Goal: Obtain resource: Obtain resource

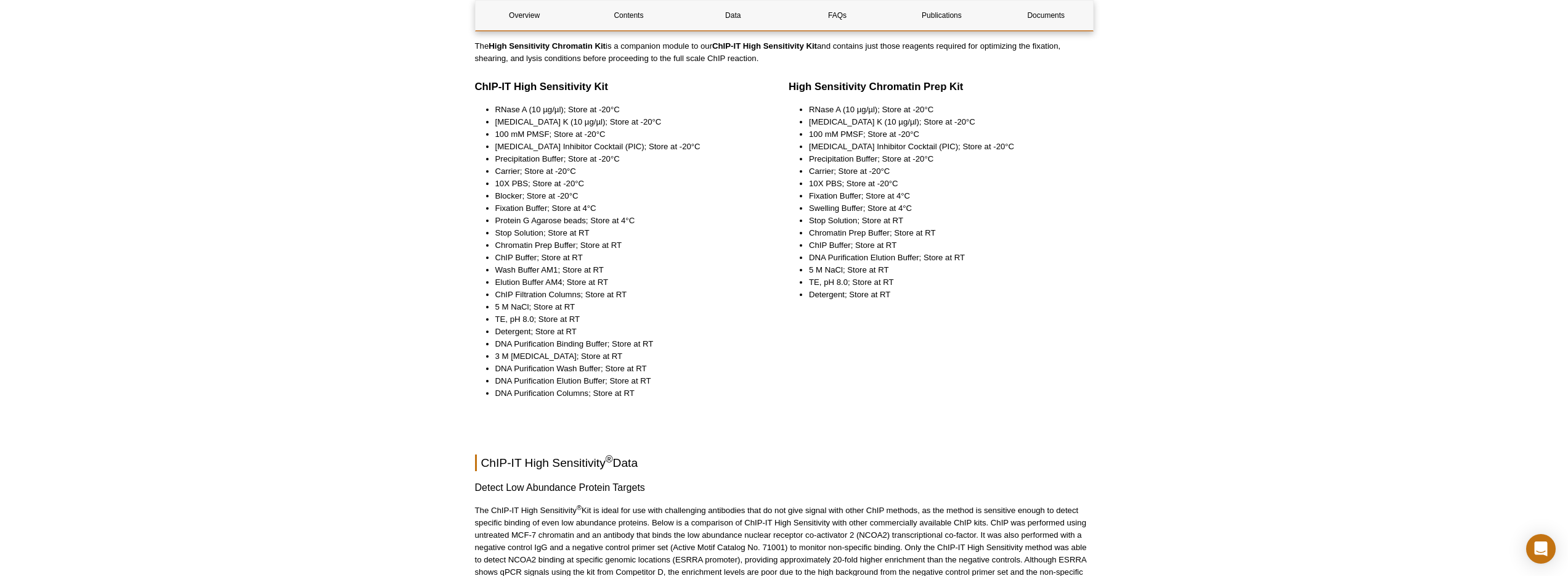
scroll to position [1559, 0]
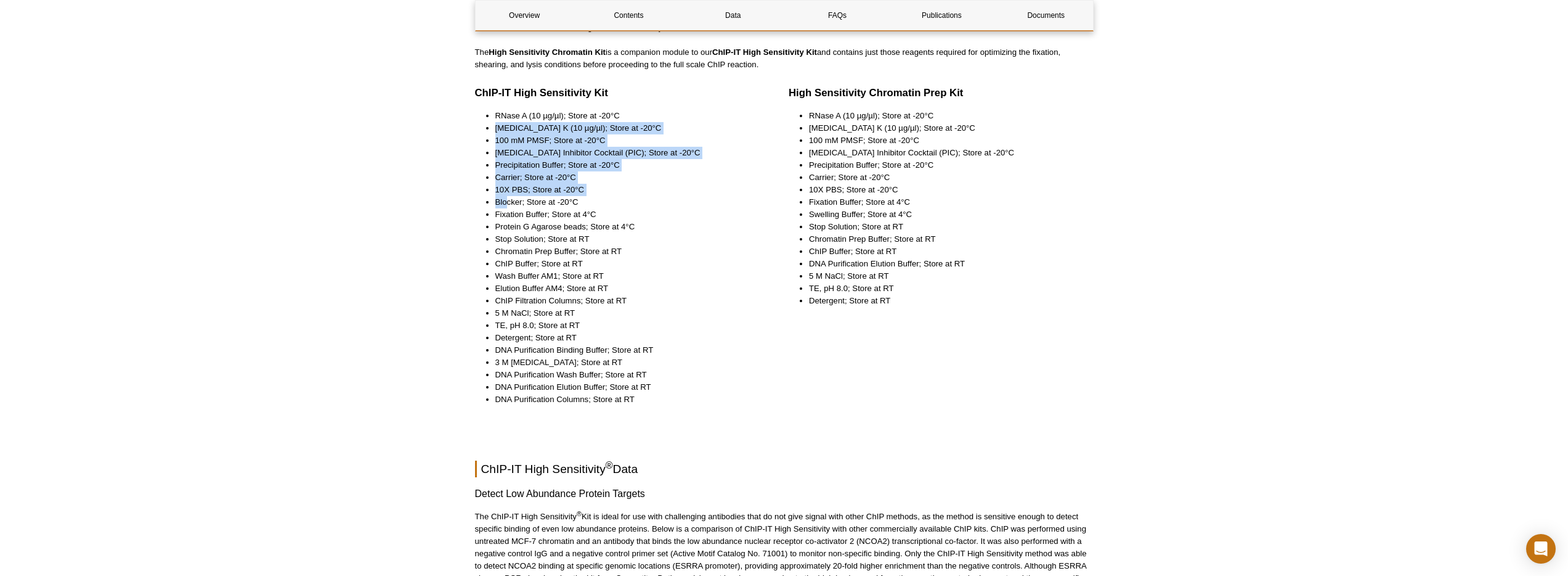
drag, startPoint x: 497, startPoint y: 130, endPoint x: 508, endPoint y: 196, distance: 66.9
click at [508, 196] on ul "RNase A (10 µg/µl); Store at -20°C [MEDICAL_DATA] K (10 µg/µl); Store at -20°C …" at bounding box center [617, 258] width 283 height 296
click at [506, 167] on li "Precipitation Buffer; Store at -20°C" at bounding box center [627, 166] width 263 height 12
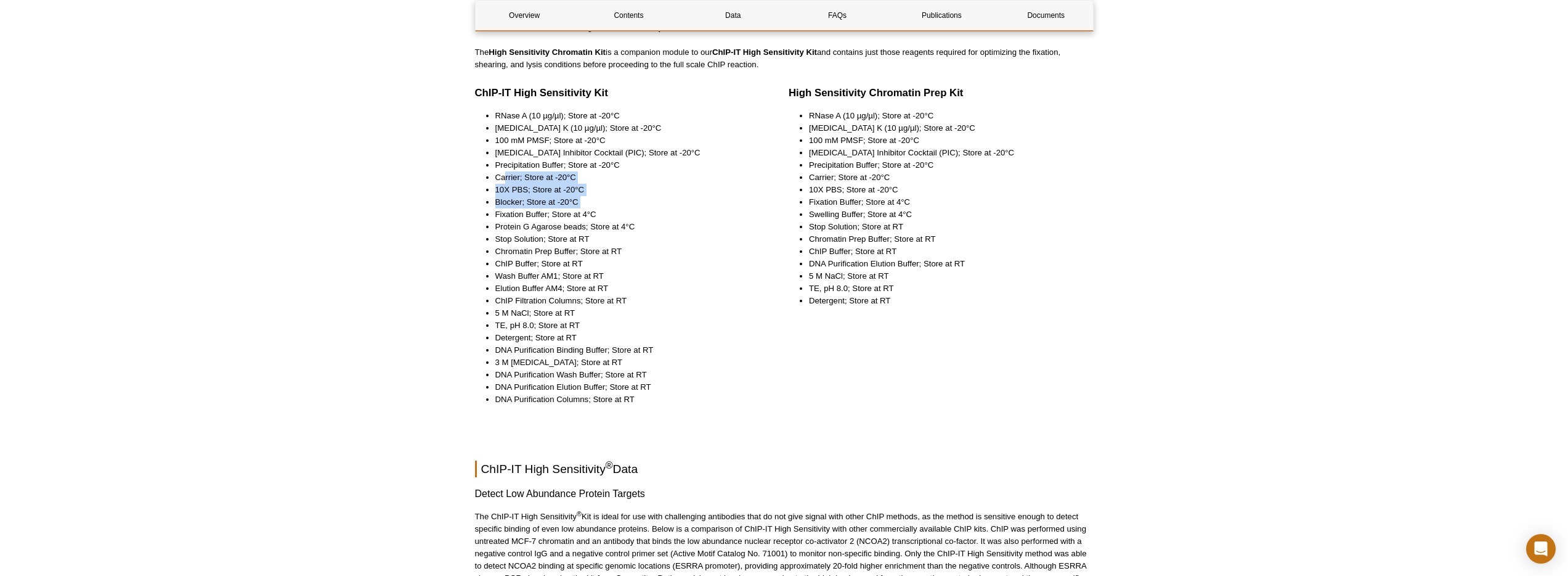
drag, startPoint x: 506, startPoint y: 180, endPoint x: 511, endPoint y: 208, distance: 28.4
click at [511, 208] on ul "RNase A (10 µg/µl); Store at -20°C [MEDICAL_DATA] K (10 µg/µl); Store at -20°C …" at bounding box center [617, 258] width 283 height 296
click at [512, 215] on li "Fixation Buffer; Store at 4°C" at bounding box center [627, 215] width 263 height 12
drag, startPoint x: 512, startPoint y: 215, endPoint x: 599, endPoint y: 215, distance: 87.0
click at [599, 215] on li "Fixation Buffer; Store at 4°C" at bounding box center [627, 215] width 263 height 12
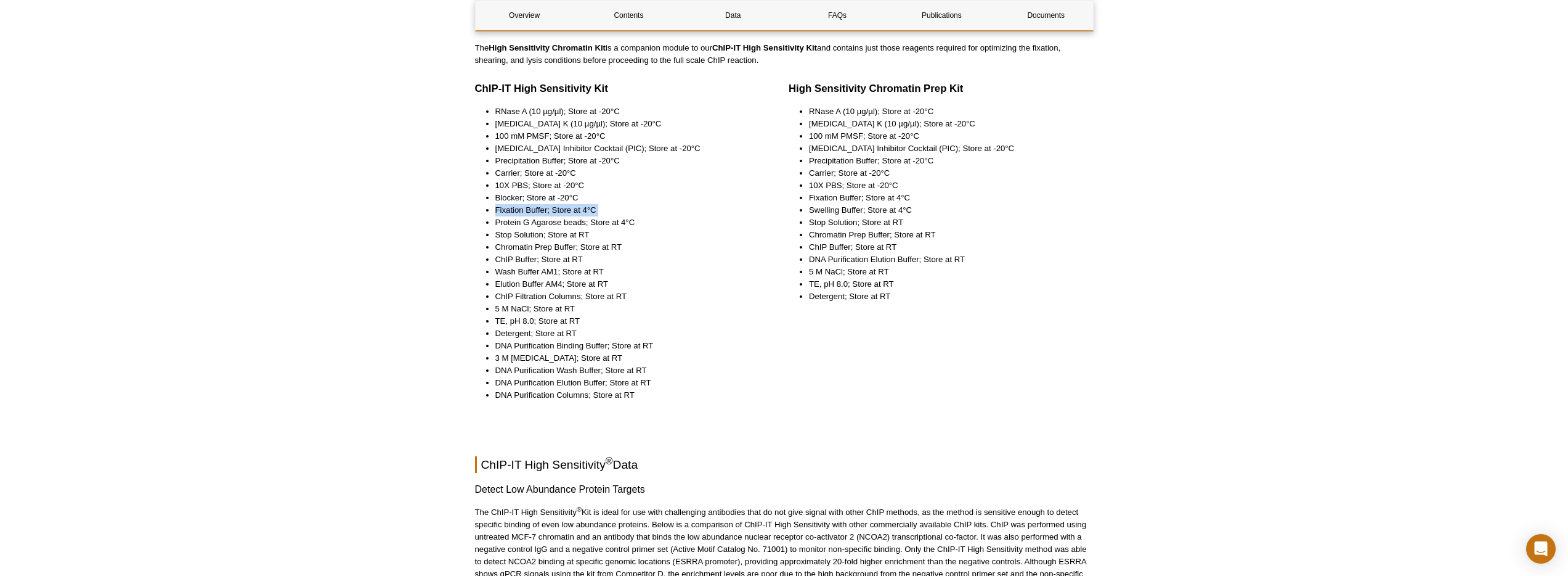
scroll to position [0, 0]
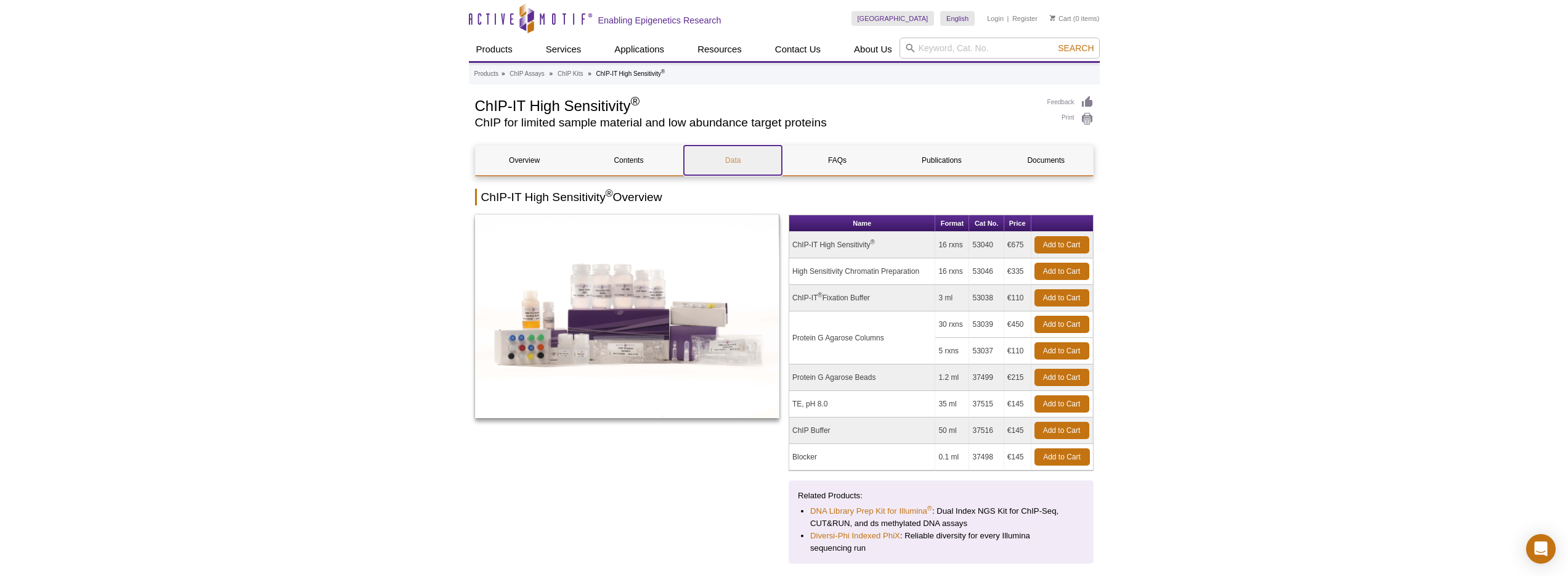
click at [720, 167] on link "Data" at bounding box center [732, 160] width 98 height 30
click at [1069, 156] on link "Documents" at bounding box center [1046, 160] width 98 height 30
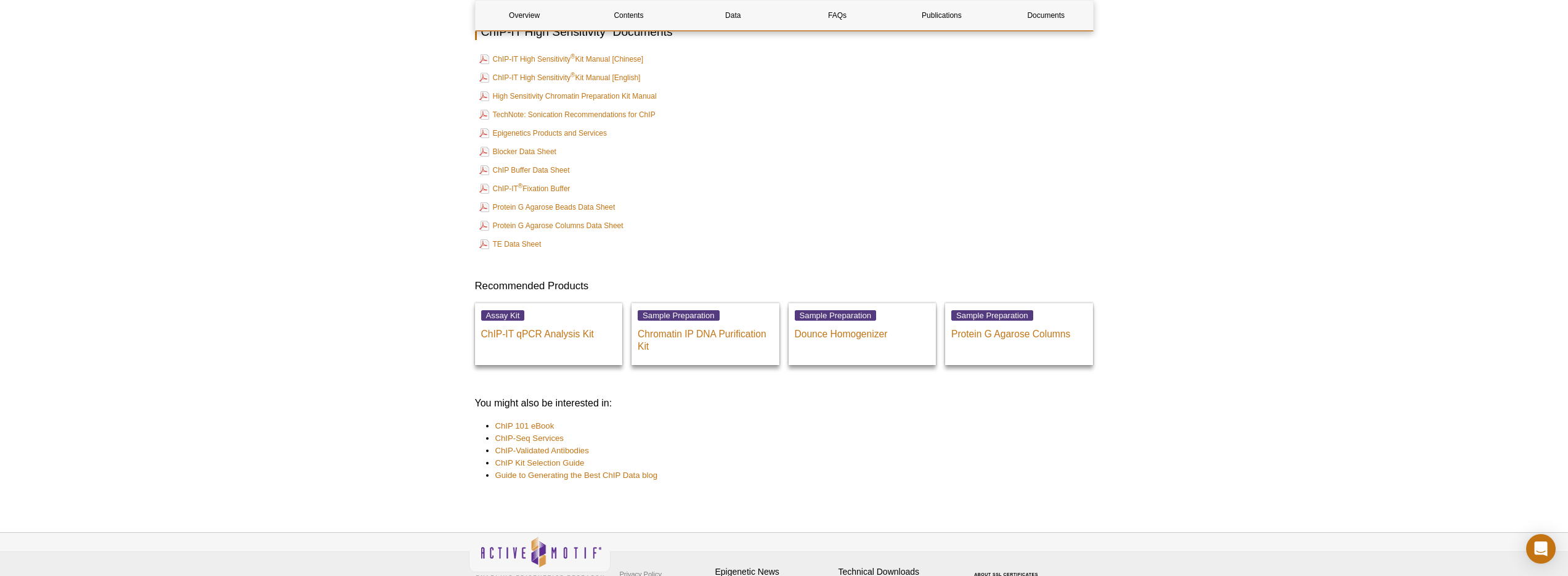
scroll to position [4556, 0]
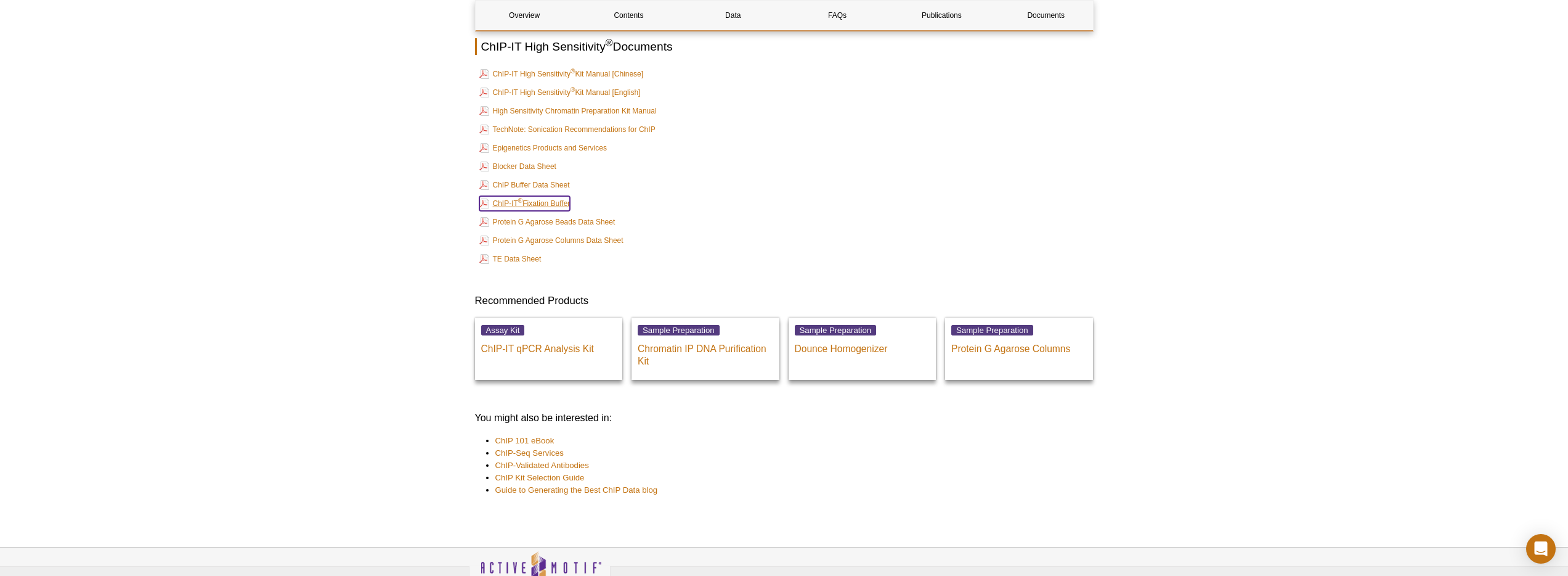
click at [550, 203] on link "ChIP-IT ® Fixation Buffer" at bounding box center [526, 203] width 92 height 15
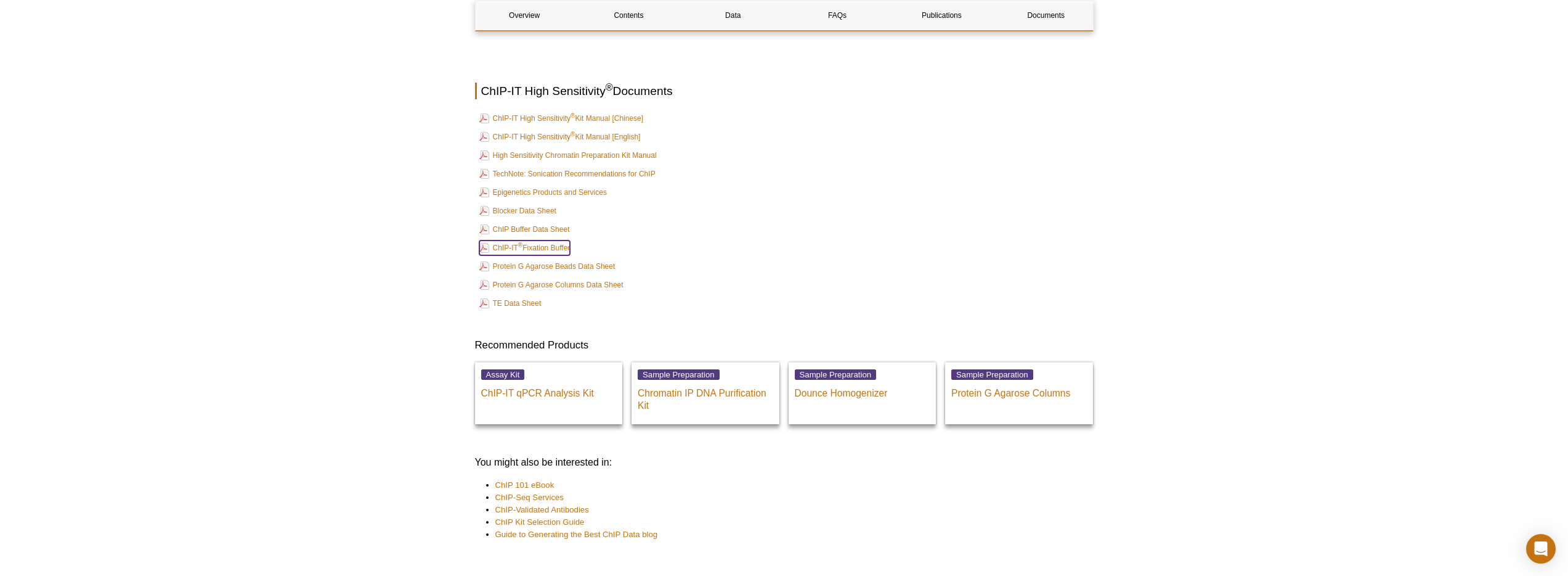
scroll to position [4483, 0]
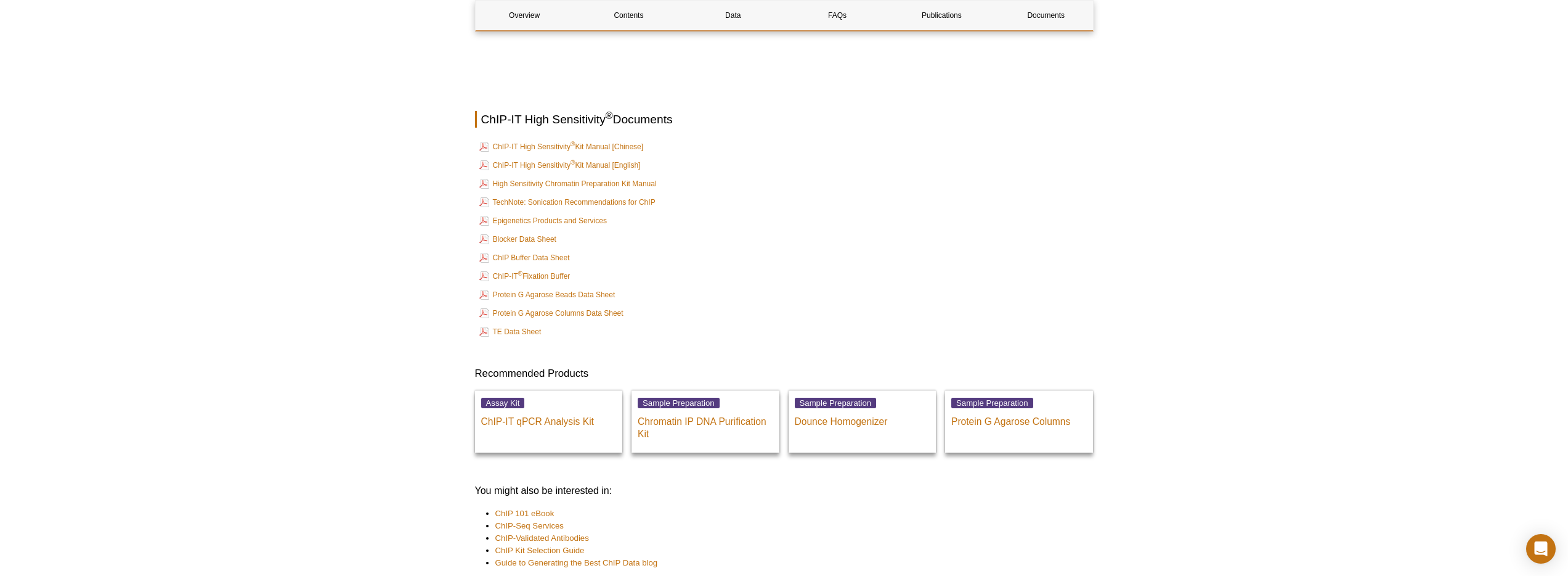
click at [541, 190] on link "High Sensitivity Chromatin Preparation Kit Manual" at bounding box center [569, 183] width 178 height 15
click at [614, 198] on link "TechNote: Sonication Recommendations for ChIP" at bounding box center [568, 202] width 176 height 15
